Goal: Information Seeking & Learning: Check status

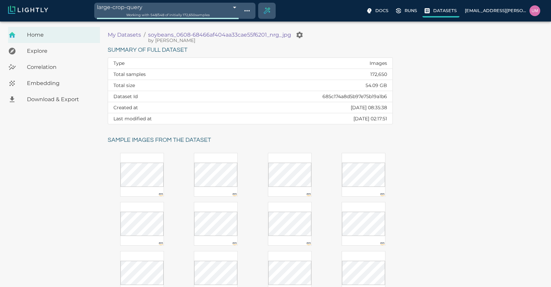
click at [429, 10] on icon at bounding box center [427, 10] width 7 height 7
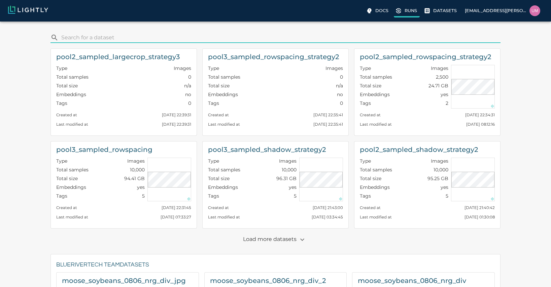
click at [404, 10] on label "Runs" at bounding box center [407, 11] width 26 height 12
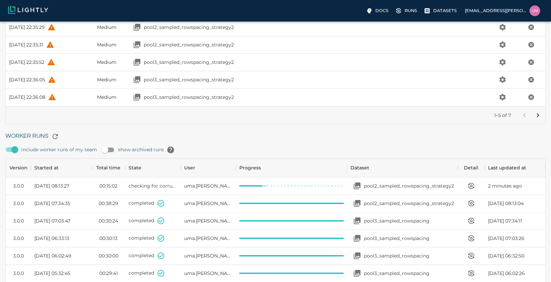
scroll to position [40, 0]
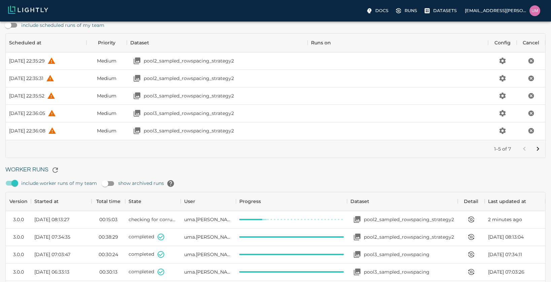
click at [544, 147] on button "Go to next page" at bounding box center [537, 148] width 13 height 13
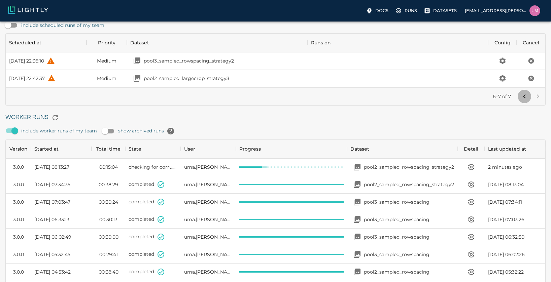
click at [522, 97] on icon "Go to previous page" at bounding box center [524, 97] width 8 height 8
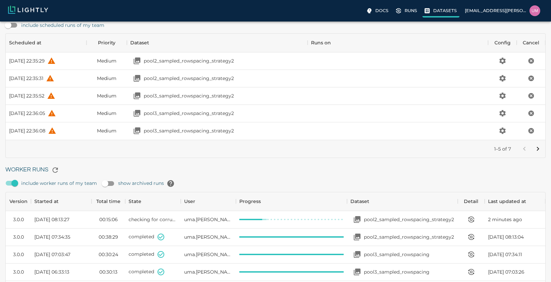
click at [441, 10] on p "Datasets" at bounding box center [445, 10] width 24 height 6
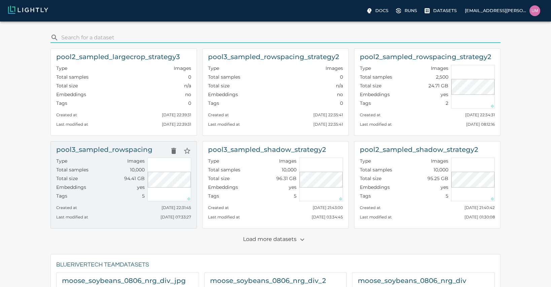
click at [111, 212] on div "Last modified at [DATE] 07:33:27" at bounding box center [123, 215] width 135 height 9
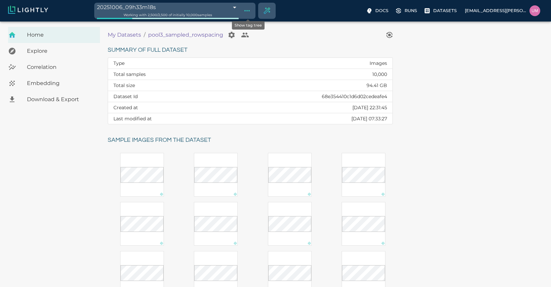
click at [243, 10] on button "Show tag tree" at bounding box center [246, 10] width 11 height 11
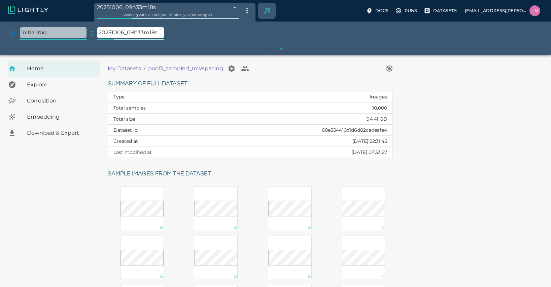
click at [235, 55] on body "20251006_09h33m18s 68e3d32fec0926f6e48d269b Working with 2,500 / 2,500 of initi…" at bounding box center [275, 243] width 551 height 376
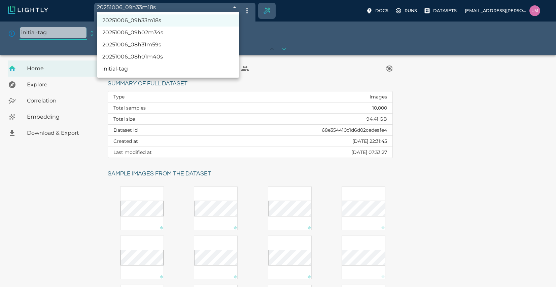
click at [161, 49] on li "20251006_08h31m59s" at bounding box center [168, 45] width 142 height 12
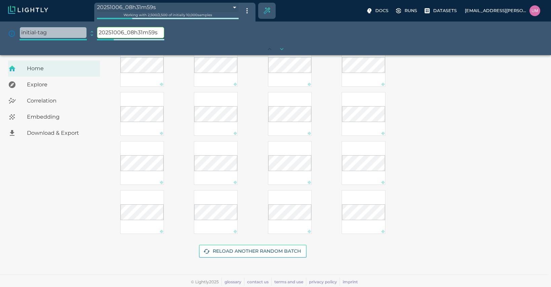
scroll to position [144, 0]
click at [231, 8] on body "20251006_08h31m59s 68e3c4cfec0926f6e489ab69 Working with 2,500 / 2,500 of initi…" at bounding box center [275, 99] width 551 height 376
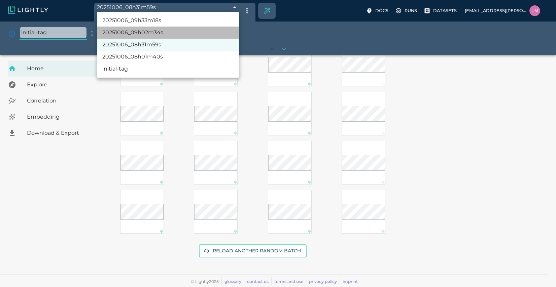
click at [142, 37] on li "20251006_09h02m34s" at bounding box center [168, 33] width 142 height 12
type input "68e3cbfbec0926f6e48b6be8"
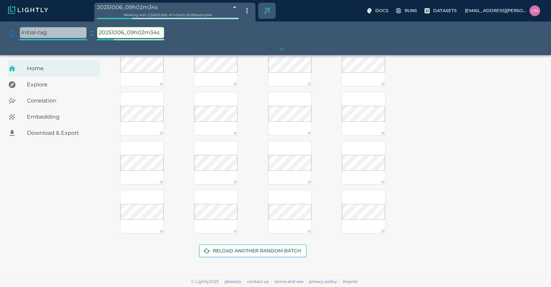
click at [51, 71] on span "Home" at bounding box center [61, 69] width 68 height 8
click at [49, 84] on span "Explore" at bounding box center [61, 85] width 68 height 8
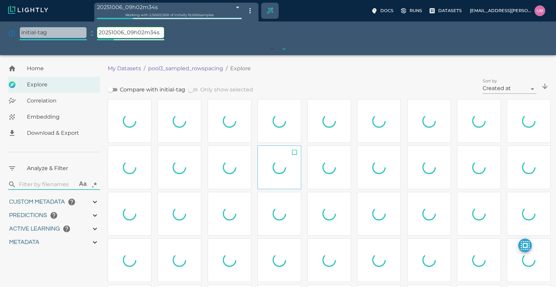
type input "5.06142942269751"
type input "79.0984294226975"
type input "0.999"
type input "1.14658290699658"
type input "8.50058290699658"
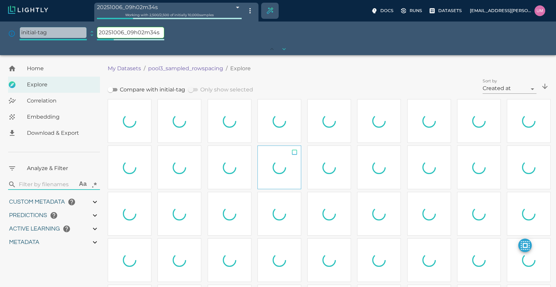
type input "7.70581293106079"
type input "80.4228129310608"
type input "5.06142942269751"
type input "79.0984294226975"
type input "0.999"
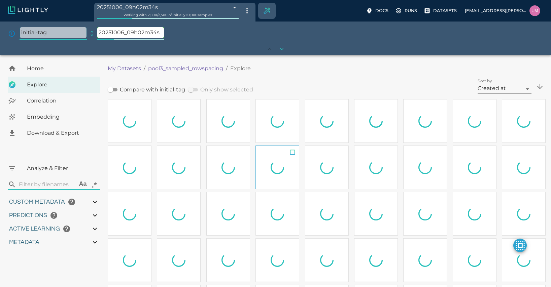
type input "1.14658290699658"
type input "8.50058290699658"
type input "7.70581293106079"
type input "80.4228129310608"
type input "5.06142942269751"
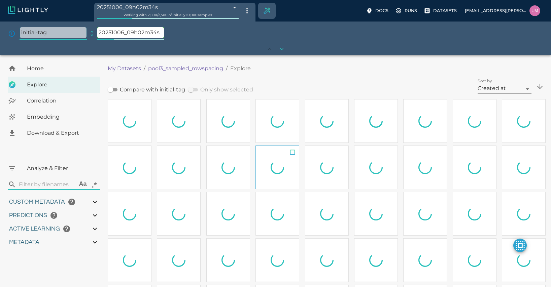
type input "79.0984294226975"
type input "0.999"
type input "1.14658290699658"
type input "8.50058290699658"
type input "7.70581293106079"
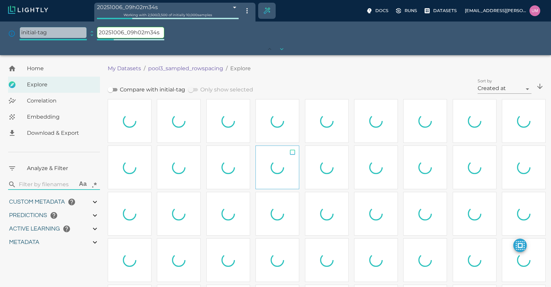
type input "80.4228129310608"
type input "5.06142942269751"
type input "79.0984294226975"
type input "0.999"
type input "1.14658290699658"
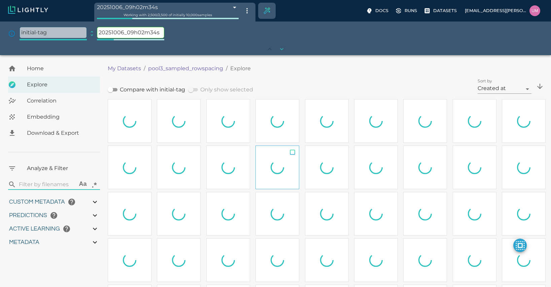
type input "8.50058290699658"
type input "7.70581293106079"
type input "80.4228129310608"
type input "5.06142942269751"
type input "79.0984294226975"
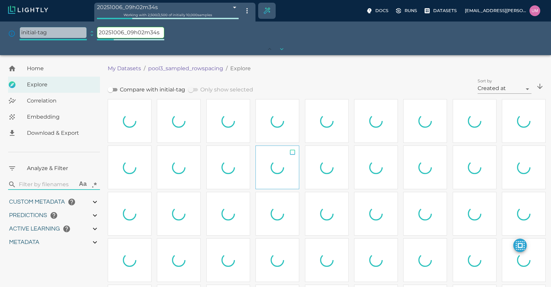
type input "0.999"
type input "1.14658290699658"
type input "8.50058290699658"
type input "7.70581293106079"
type input "80.4228129310608"
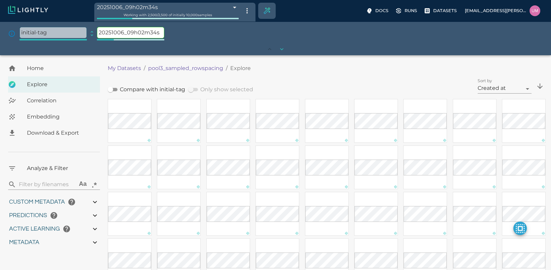
click at [136, 68] on p "My Datasets" at bounding box center [124, 68] width 33 height 8
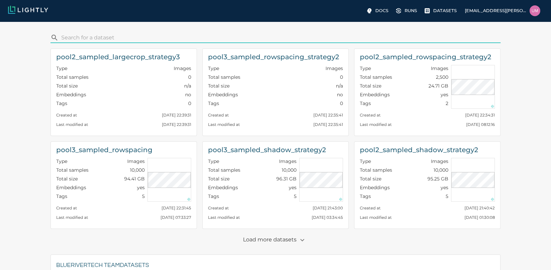
click at [290, 243] on p "Load more datasets" at bounding box center [275, 239] width 65 height 11
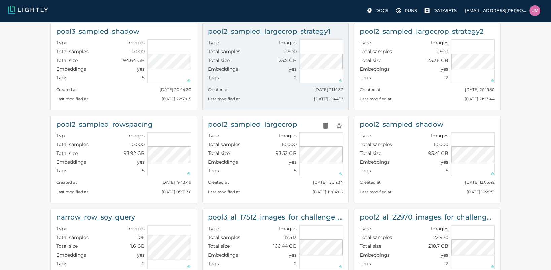
scroll to position [202, 0]
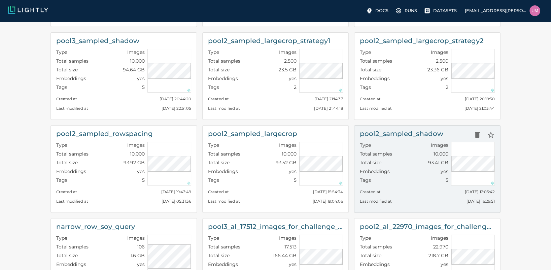
click at [407, 161] on div "Total size 93.41 GB" at bounding box center [404, 163] width 88 height 9
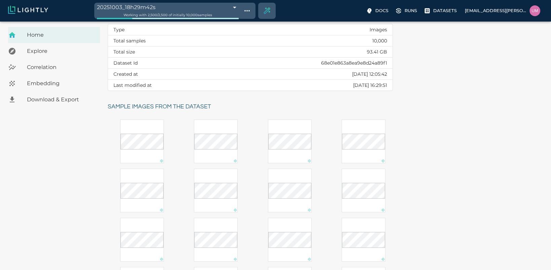
scroll to position [5, 0]
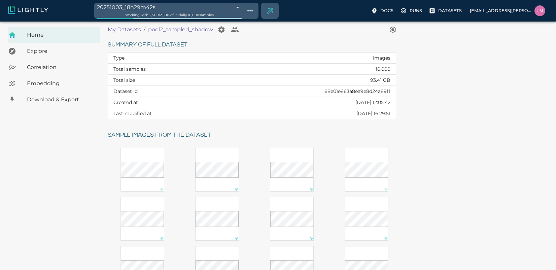
click at [214, 16] on body "20251003_18h29m42s 68e05c66476f0ec4f6f2658d Working with 2,500 / 2,500 of initi…" at bounding box center [278, 204] width 556 height 376
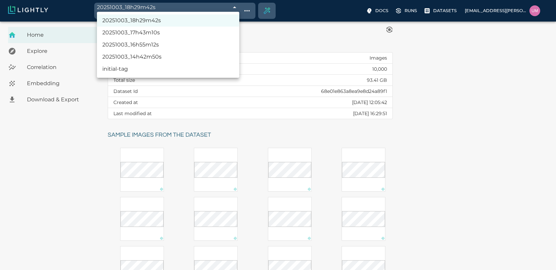
click at [155, 55] on li "20251003_14h42m50s" at bounding box center [168, 57] width 142 height 12
type input "68e0273a476f0ec4f6bffafe"
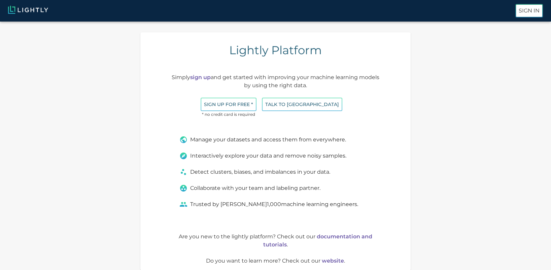
click at [508, 5] on div "Sign In" at bounding box center [275, 11] width 551 height 22
click at [520, 18] on div "Sign In" at bounding box center [275, 11] width 551 height 22
click at [521, 15] on button "Sign In" at bounding box center [529, 10] width 28 height 13
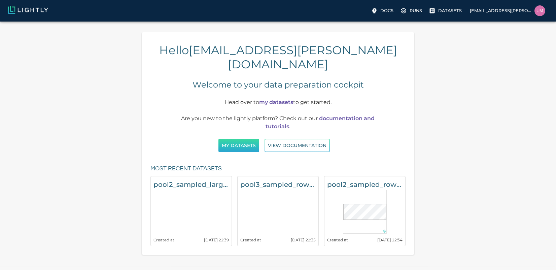
click at [249, 139] on button "My Datasets" at bounding box center [238, 146] width 41 height 14
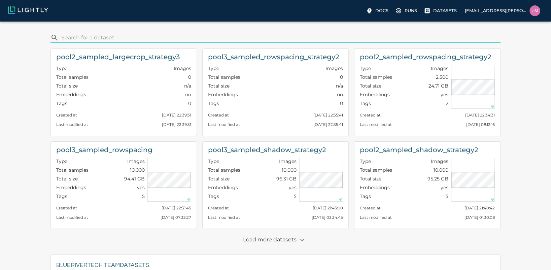
click at [277, 244] on p "Load more datasets" at bounding box center [275, 239] width 65 height 11
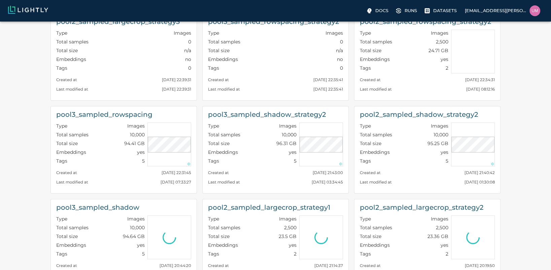
scroll to position [40, 0]
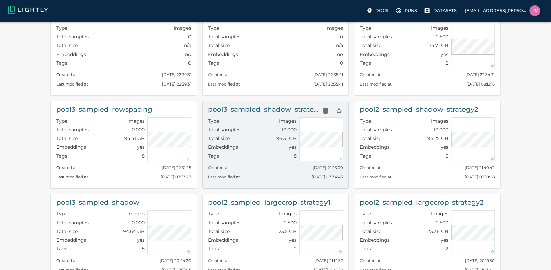
click at [266, 164] on div "Created at Sun, 05.10.2025 21:43:00" at bounding box center [275, 165] width 135 height 9
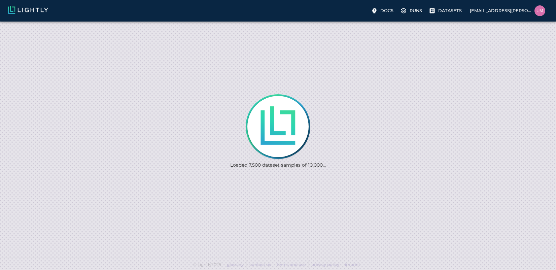
click at [446, 18] on div "Docs Runs Datasets uma.govindarajan@bluerivertech.com" at bounding box center [278, 11] width 556 height 22
click at [449, 12] on p "Datasets" at bounding box center [450, 10] width 24 height 6
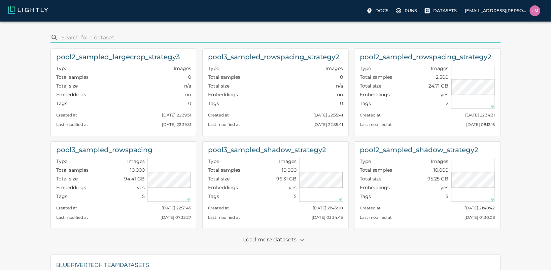
click at [280, 240] on p "Load more datasets" at bounding box center [275, 239] width 65 height 11
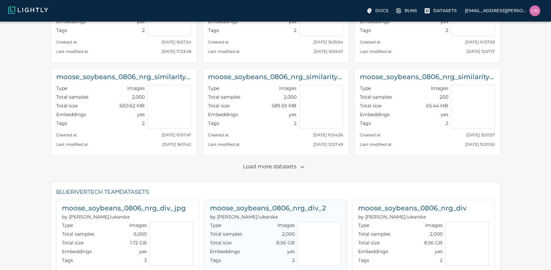
scroll to position [934, 0]
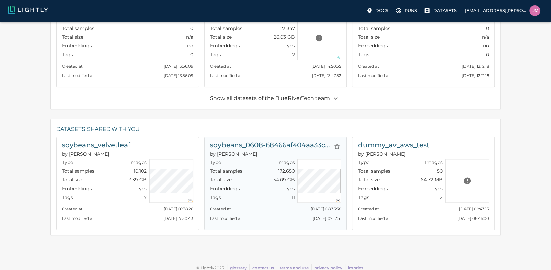
click at [241, 156] on div "Type Images Total samples 172,650 Total size 54.09 GB Embeddings yes Tags 11" at bounding box center [250, 179] width 87 height 46
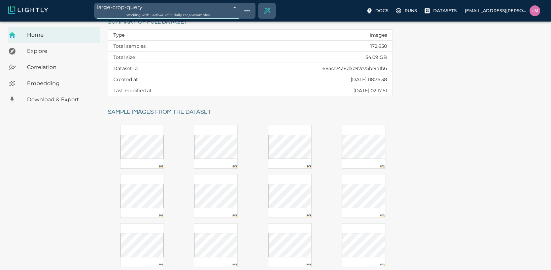
scroll to position [121, 0]
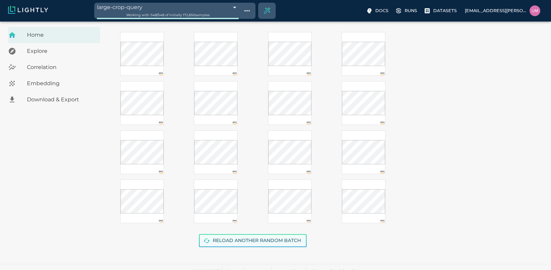
click at [215, 238] on button "Reload another random batch" at bounding box center [253, 240] width 108 height 13
click at [221, 240] on button "Reload another random batch" at bounding box center [253, 240] width 108 height 13
click at [255, 245] on button "Reload another random batch" at bounding box center [253, 240] width 108 height 13
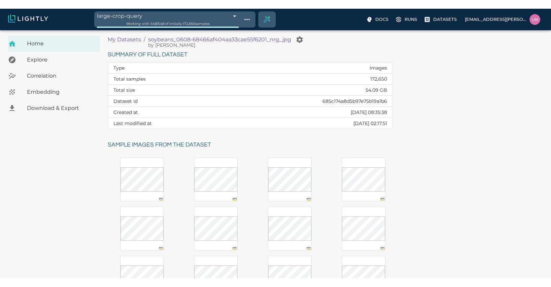
scroll to position [0, 0]
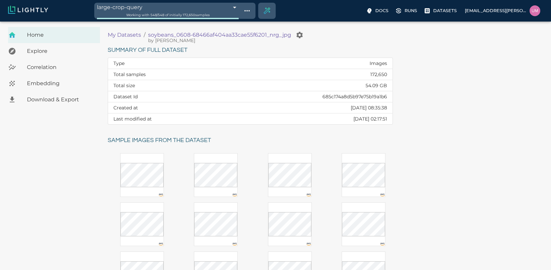
click at [131, 37] on p "My Datasets" at bounding box center [124, 35] width 33 height 8
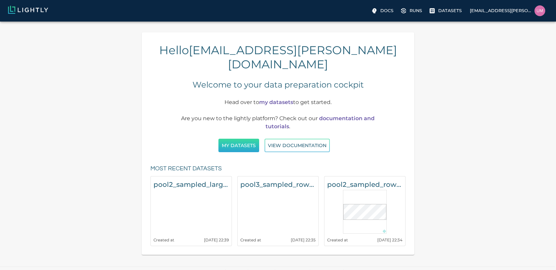
click at [240, 139] on button "My Datasets" at bounding box center [238, 146] width 41 height 14
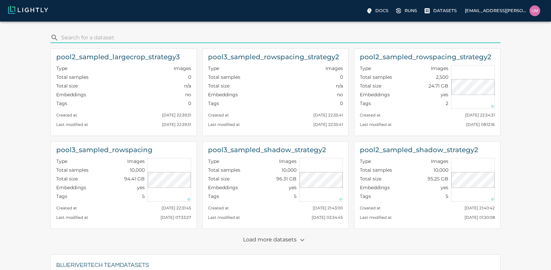
click at [283, 245] on p "Load more datasets" at bounding box center [275, 239] width 65 height 11
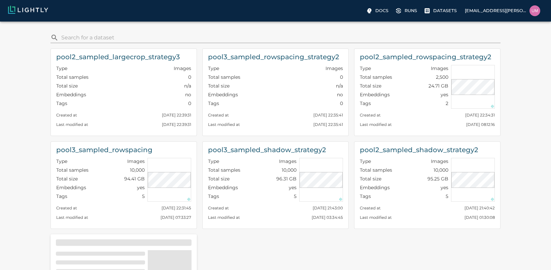
click at [287, 240] on div "pool2_sampled_largecrop_strategy3 Type Images Total samples 0 Total size n/a Em…" at bounding box center [272, 183] width 455 height 281
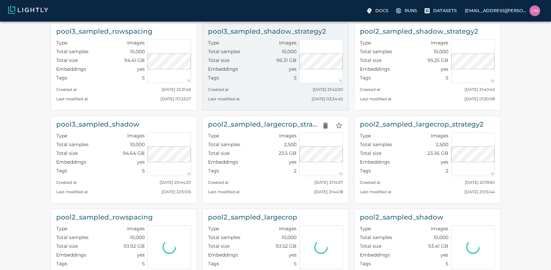
scroll to position [121, 0]
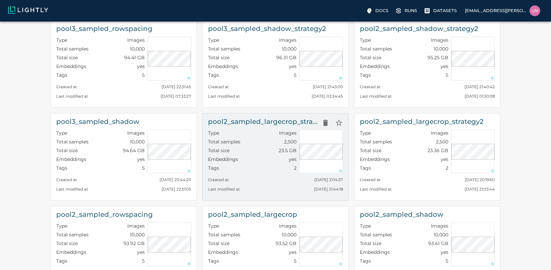
click at [246, 149] on div "Total size 23.5 GB" at bounding box center [252, 151] width 88 height 9
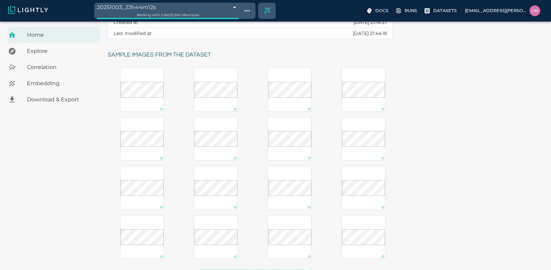
scroll to position [121, 0]
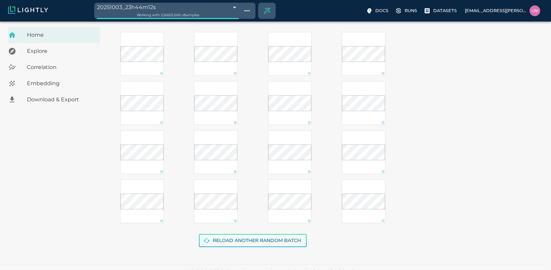
click at [262, 239] on button "Reload another random batch" at bounding box center [253, 240] width 108 height 13
click at [290, 237] on button "Reload another random batch" at bounding box center [253, 240] width 108 height 13
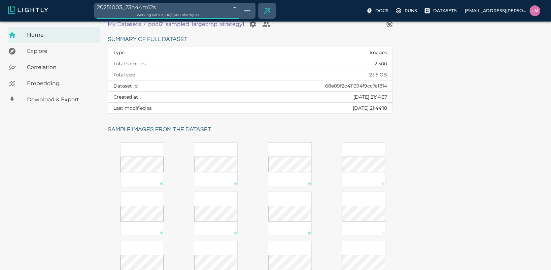
scroll to position [0, 0]
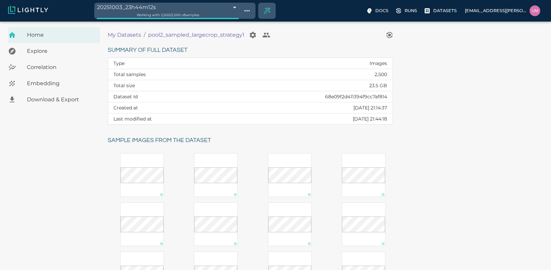
click at [126, 37] on p "My Datasets" at bounding box center [124, 35] width 33 height 8
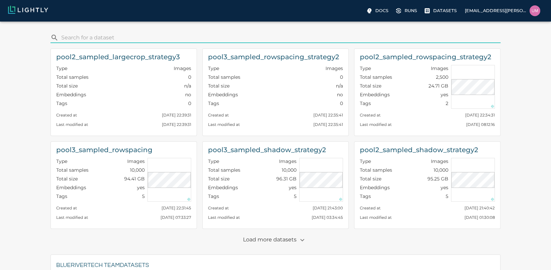
click at [293, 245] on p "Load more datasets" at bounding box center [275, 239] width 65 height 11
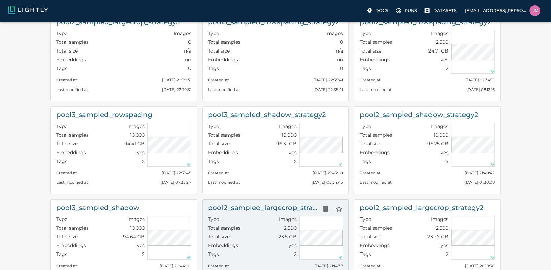
scroll to position [81, 0]
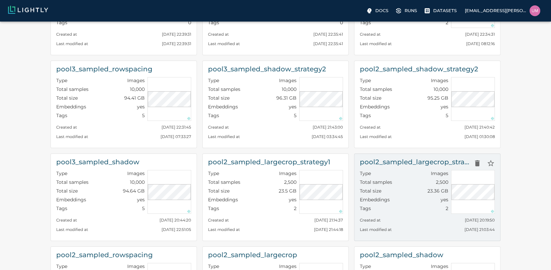
click at [413, 173] on div "Type Images" at bounding box center [404, 174] width 88 height 9
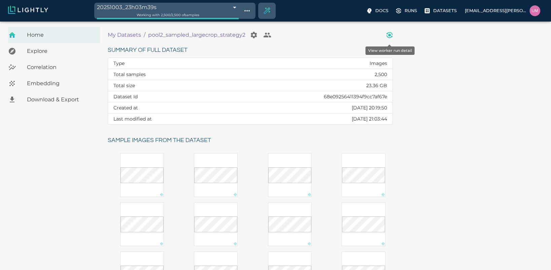
click at [390, 37] on icon "View worker run detail" at bounding box center [389, 35] width 8 height 8
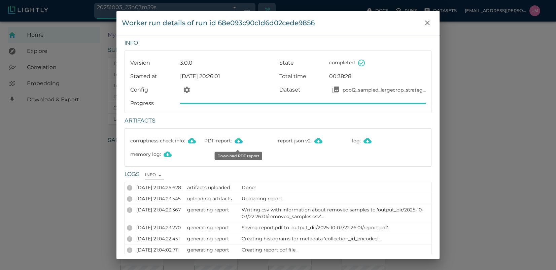
click at [239, 142] on icon "Download PDF report" at bounding box center [238, 140] width 8 height 5
click at [242, 140] on button "Download PDF report" at bounding box center [238, 140] width 13 height 13
click at [258, 24] on div "Worker run details of run id 68e093c90c1d6d02cede9856" at bounding box center [218, 22] width 193 height 11
copy div "68e093c90c1d6d02cede9856"
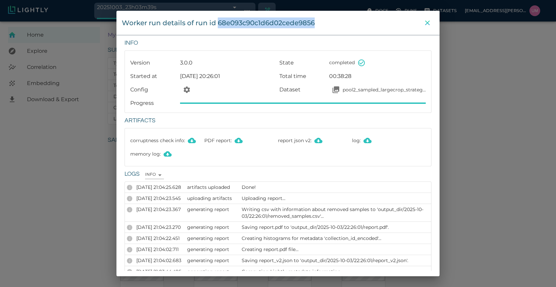
click at [427, 25] on icon "close" at bounding box center [427, 23] width 8 height 8
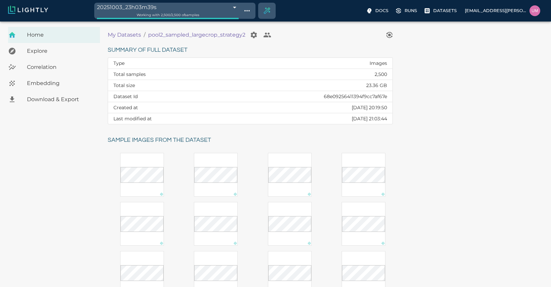
click at [121, 35] on p "My Datasets" at bounding box center [124, 35] width 33 height 8
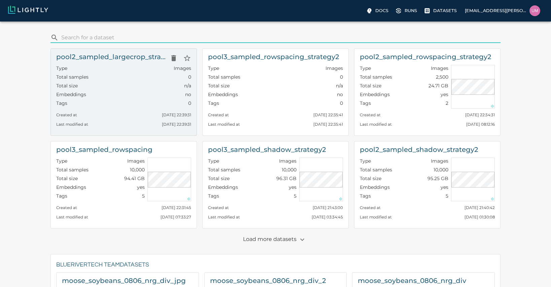
click at [124, 90] on div "Total size n/a" at bounding box center [123, 86] width 135 height 9
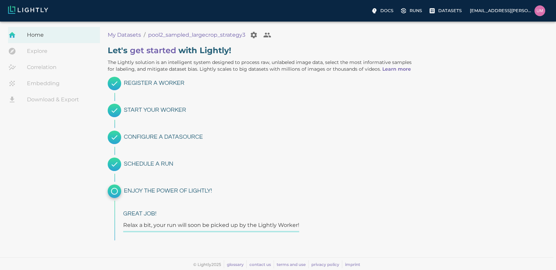
click at [132, 36] on p "My Datasets" at bounding box center [124, 35] width 33 height 8
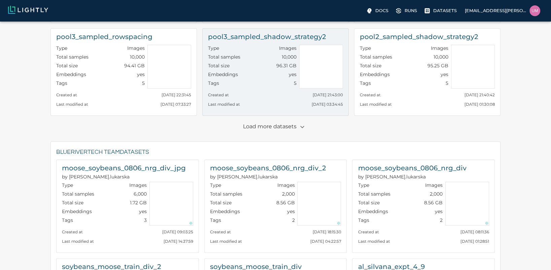
scroll to position [379, 0]
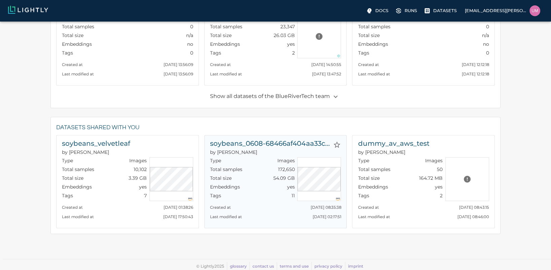
click at [250, 183] on div "Embeddings yes" at bounding box center [252, 187] width 85 height 9
